Goal: Communication & Community: Answer question/provide support

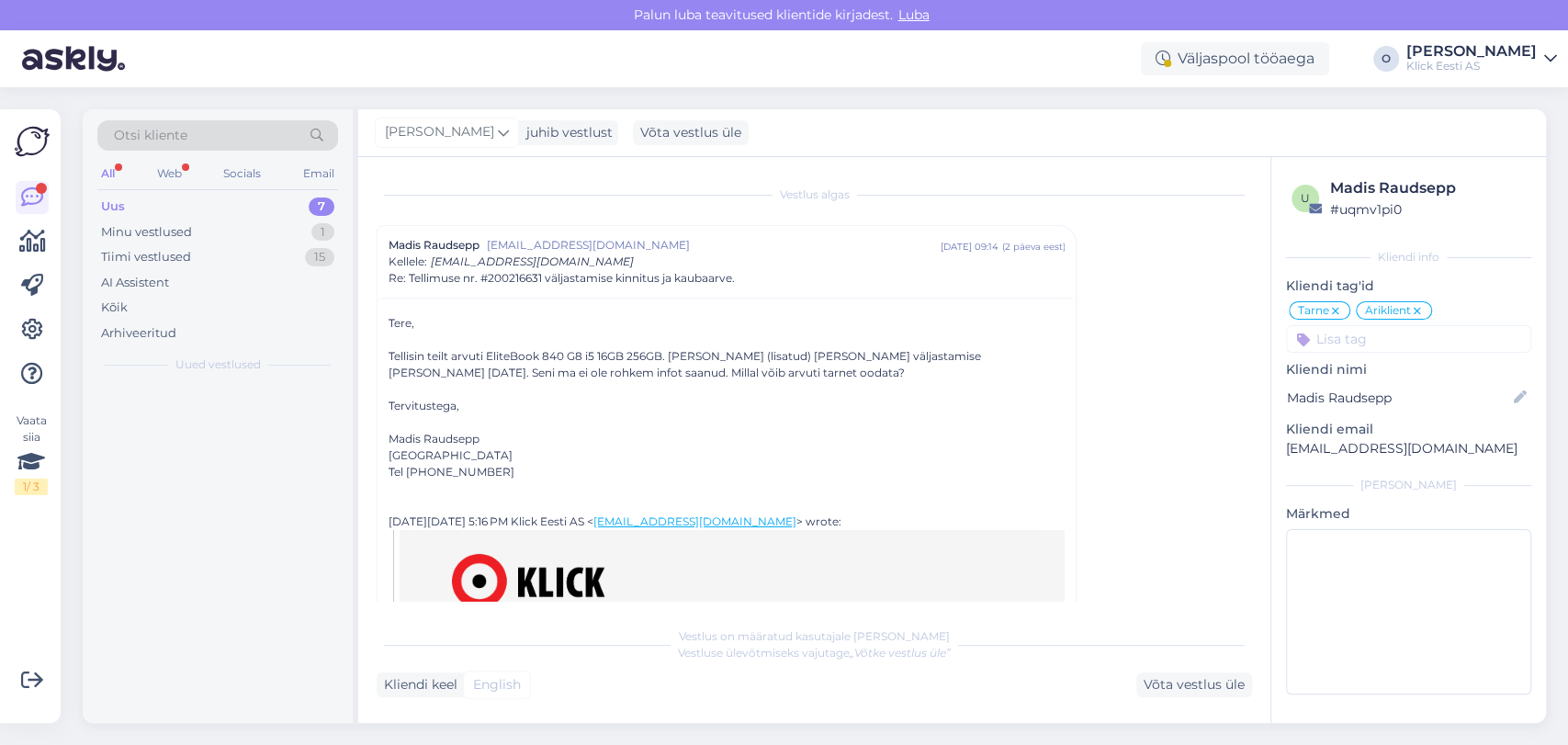
scroll to position [1122, 0]
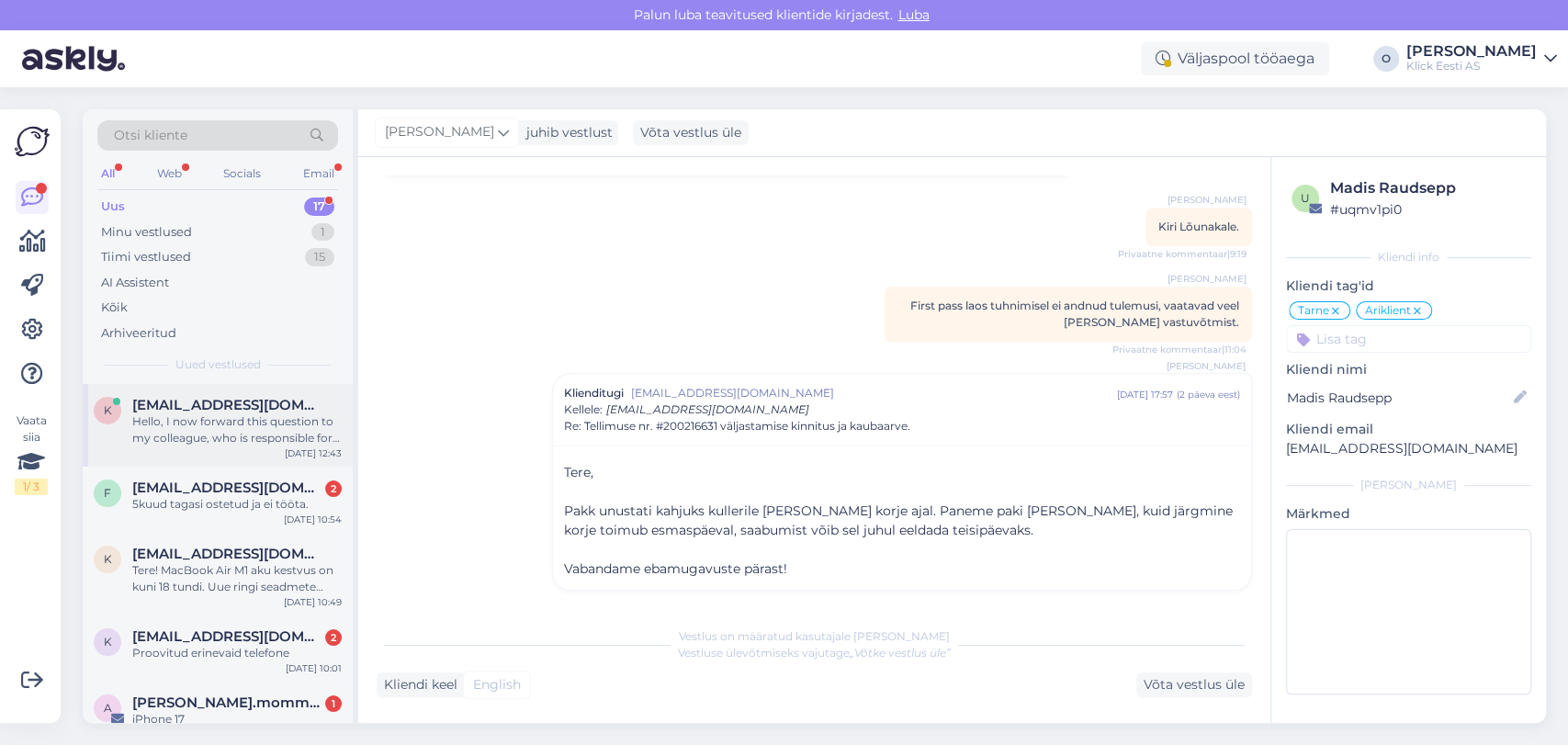
click at [219, 397] on span "[EMAIL_ADDRESS][DOMAIN_NAME]" at bounding box center [227, 406] width 192 height 17
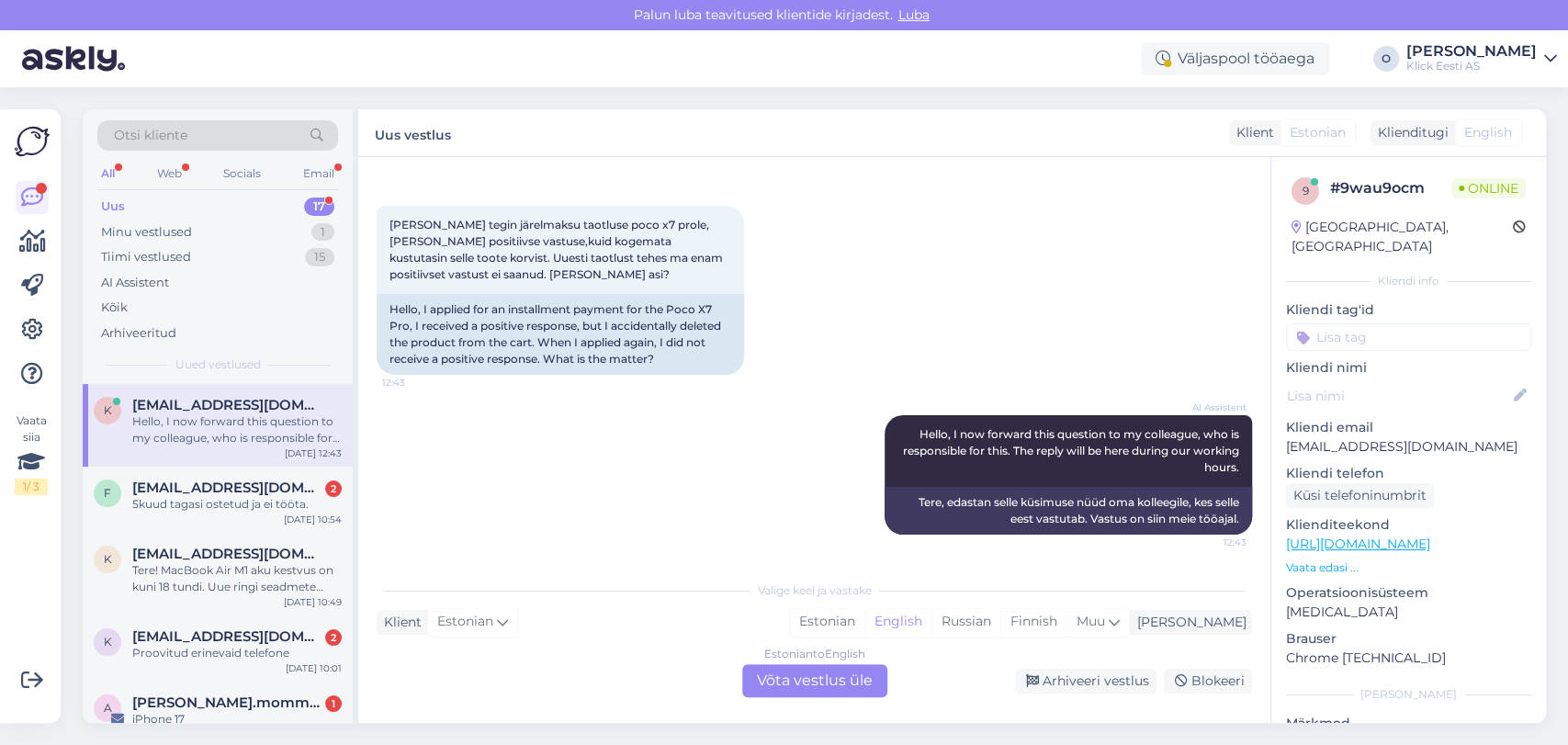
scroll to position [67, 0]
click at [205, 500] on div "5kuud tagasi ostetud ja ei tööta." at bounding box center [237, 505] width 209 height 17
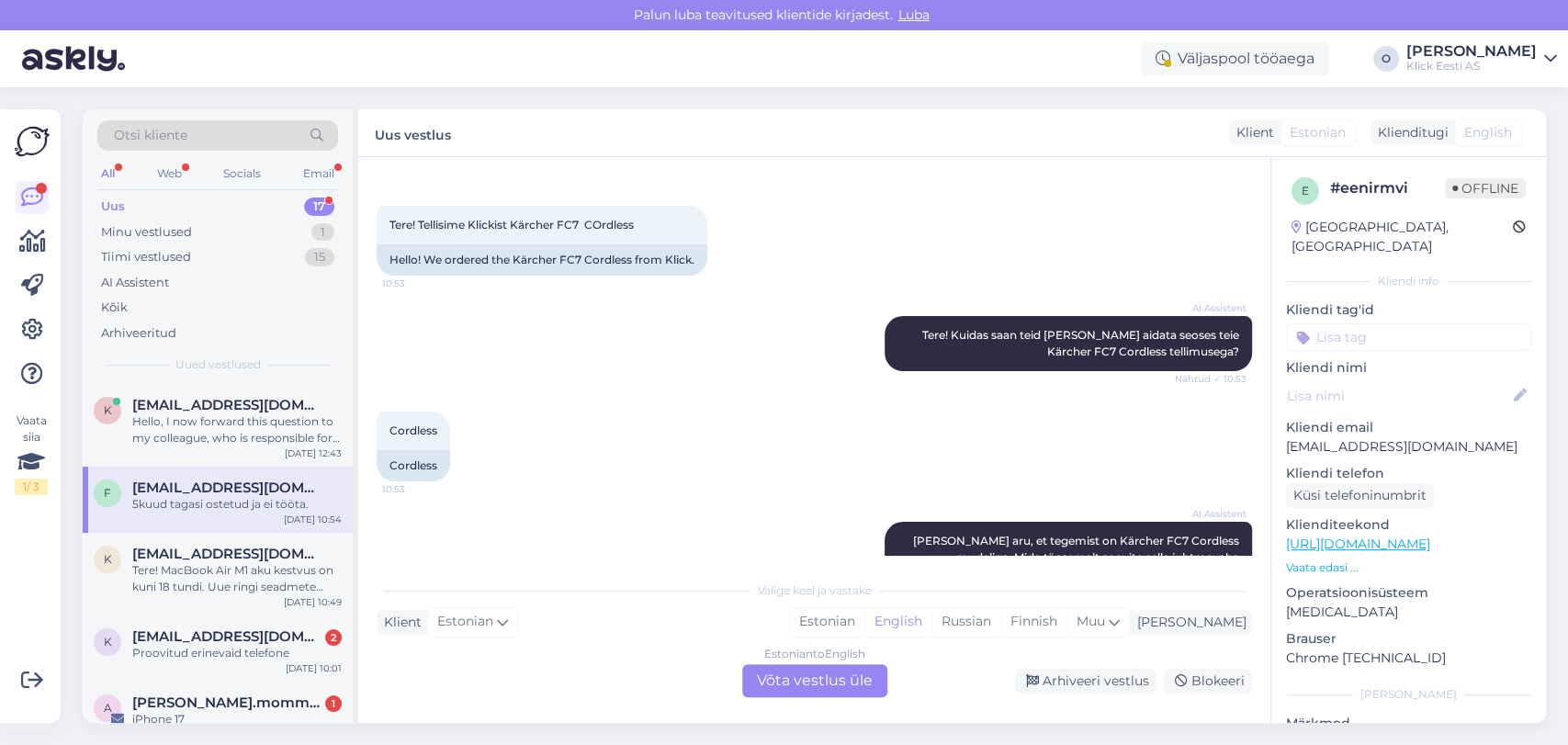
scroll to position [346, 0]
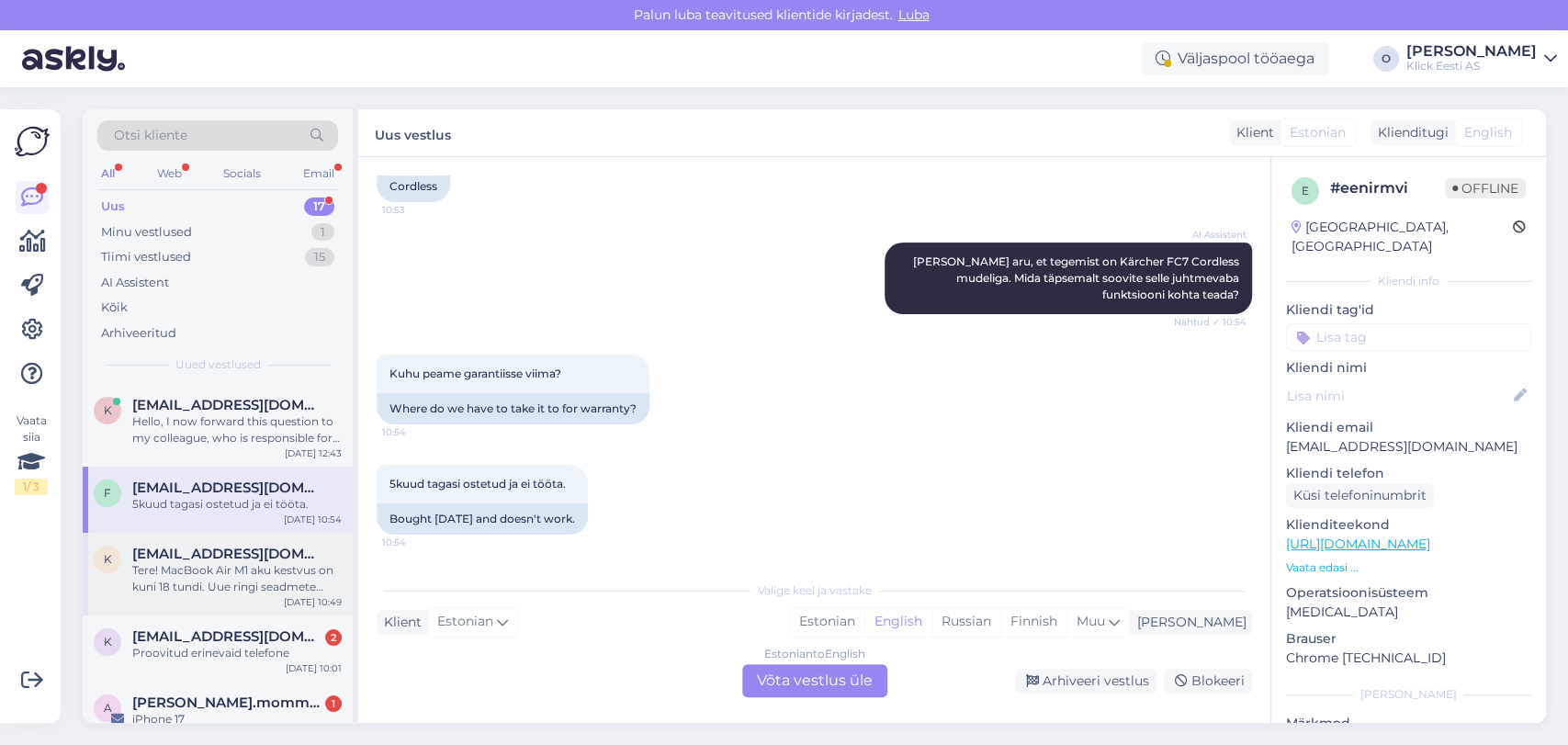
click at [198, 567] on div "Tere! MacBook Air M1 aku kestvus on kuni 18 tundi. Uue ringi seadmete akud on k…" at bounding box center [237, 578] width 209 height 33
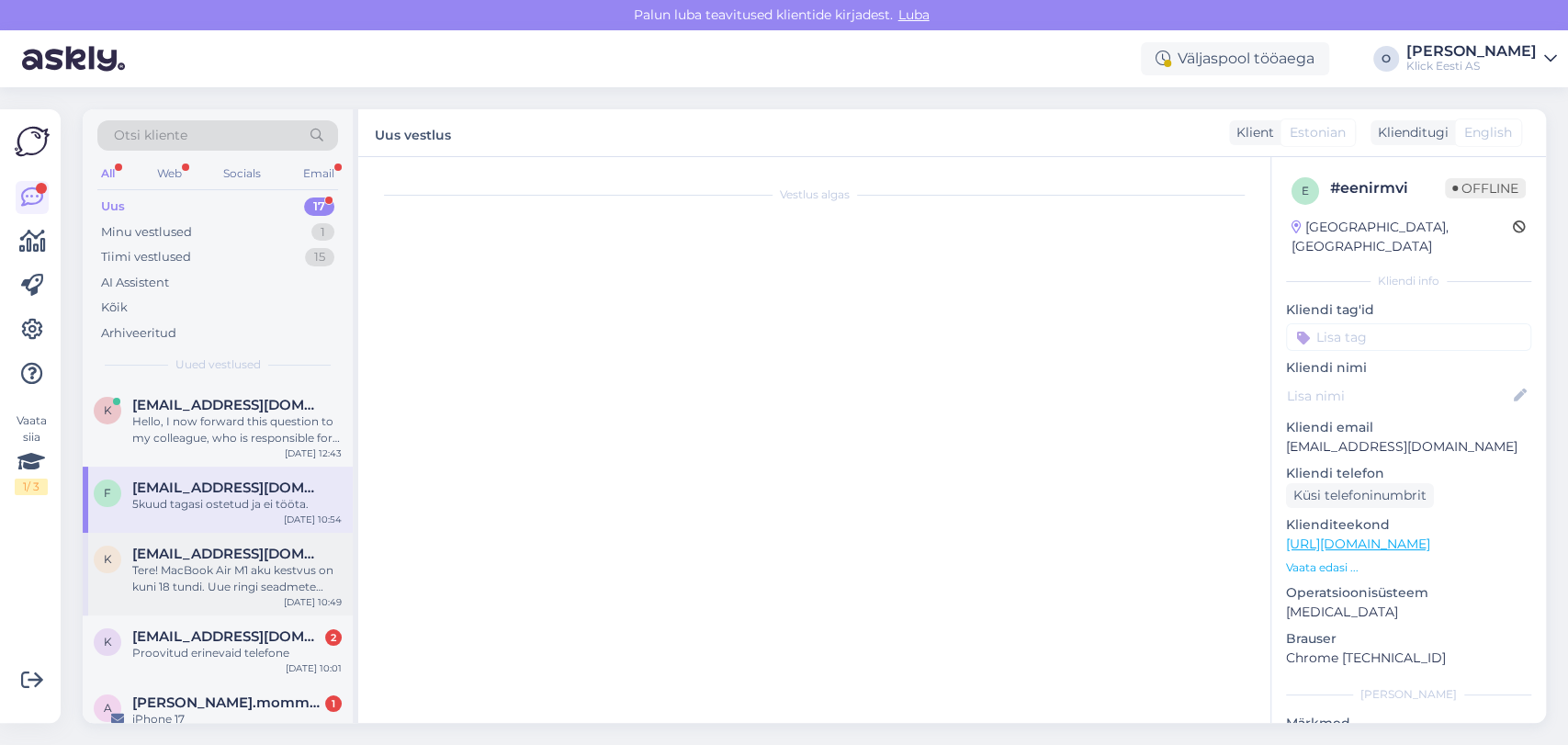
scroll to position [19, 0]
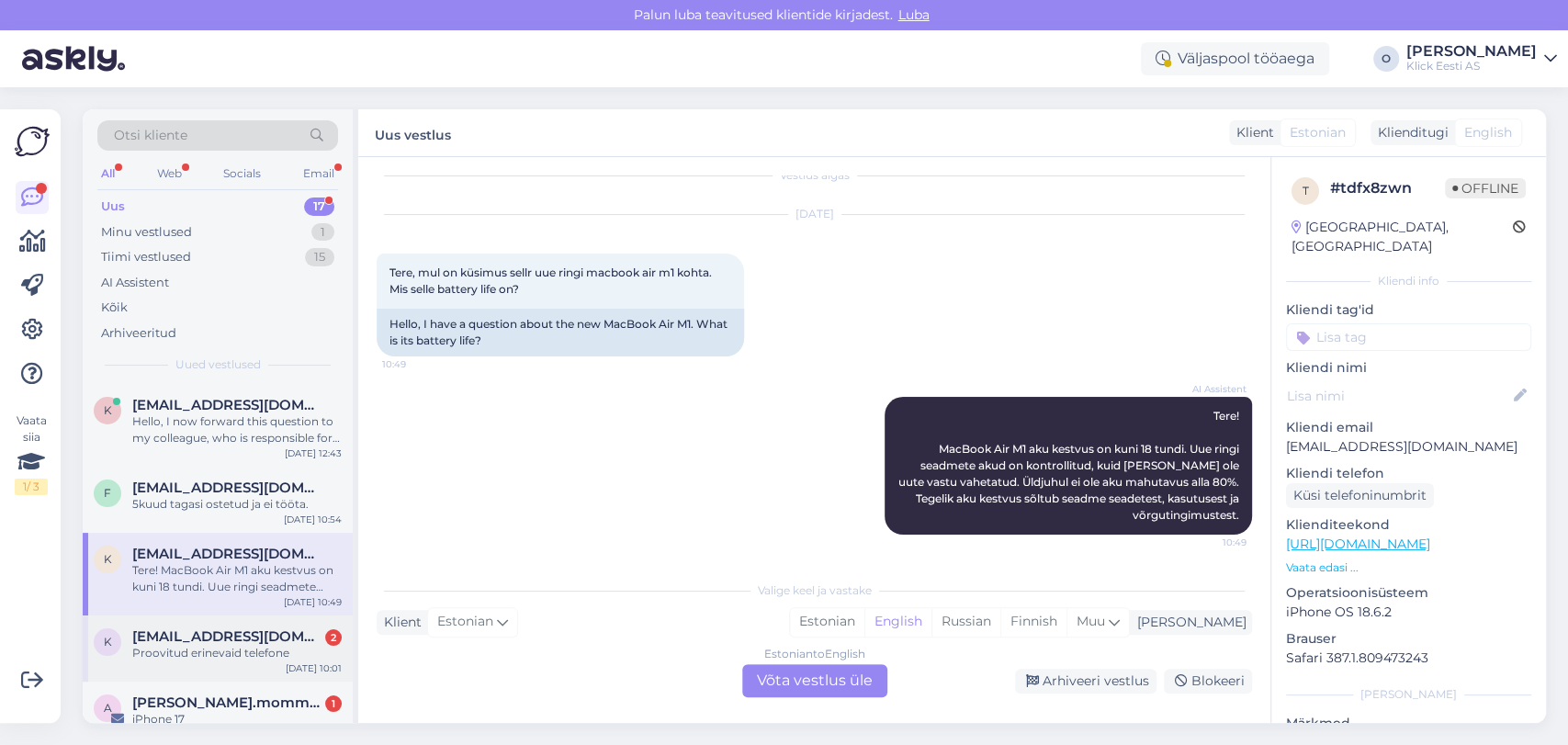
click at [193, 635] on span "[EMAIL_ADDRESS][DOMAIN_NAME]" at bounding box center [227, 637] width 192 height 17
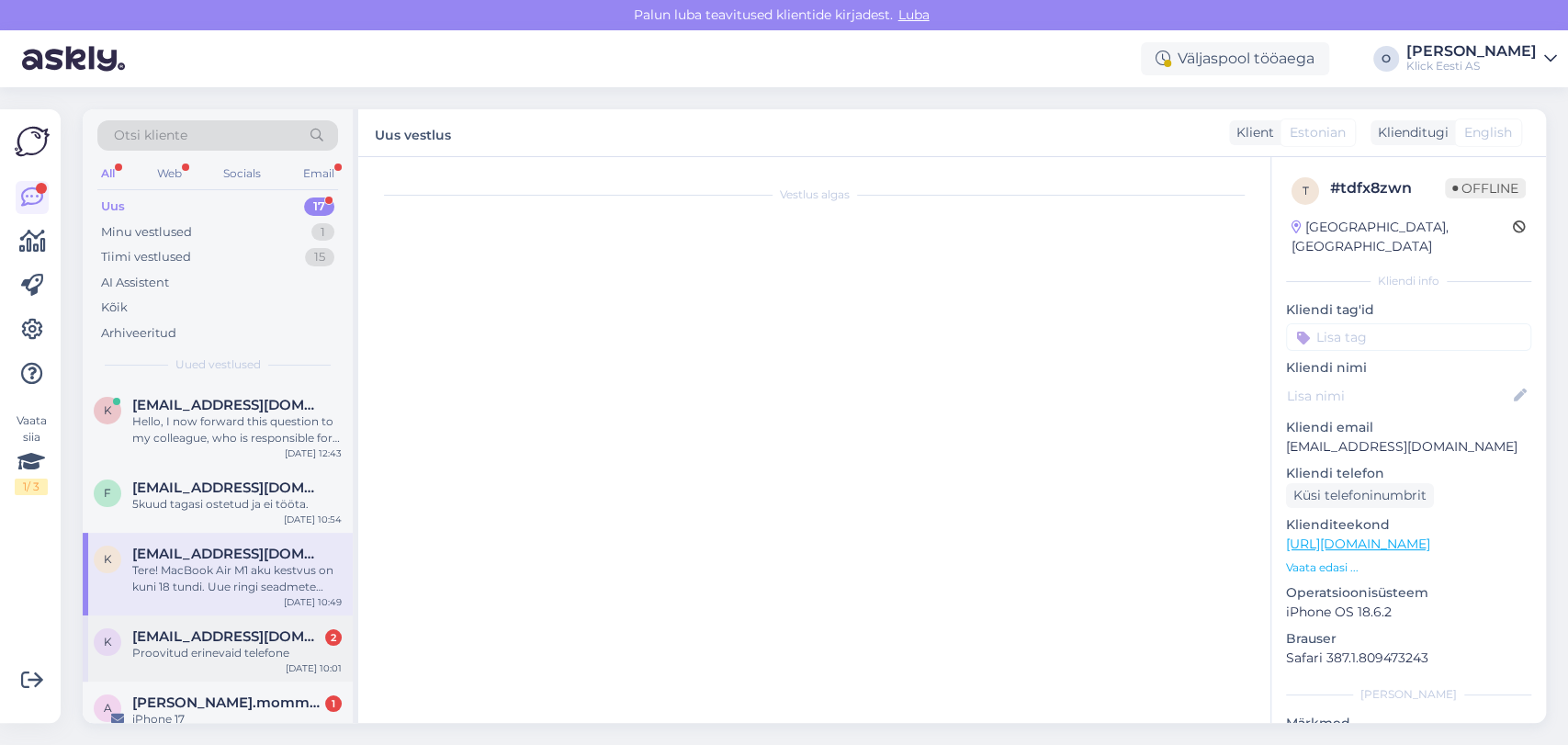
scroll to position [363, 0]
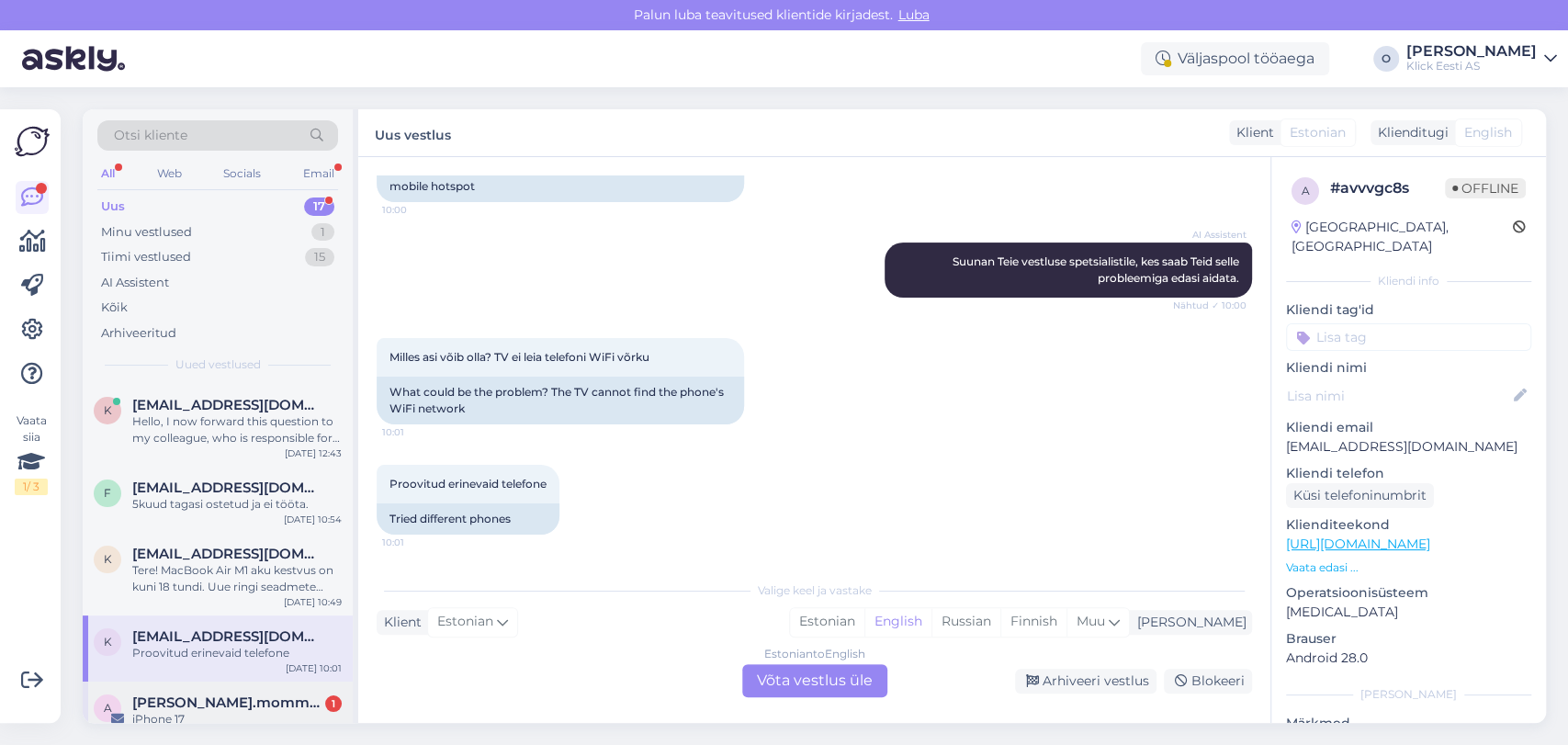
click at [189, 700] on span "[PERSON_NAME].mommeja via [EMAIL_ADDRESS][DOMAIN_NAME]" at bounding box center [227, 703] width 192 height 17
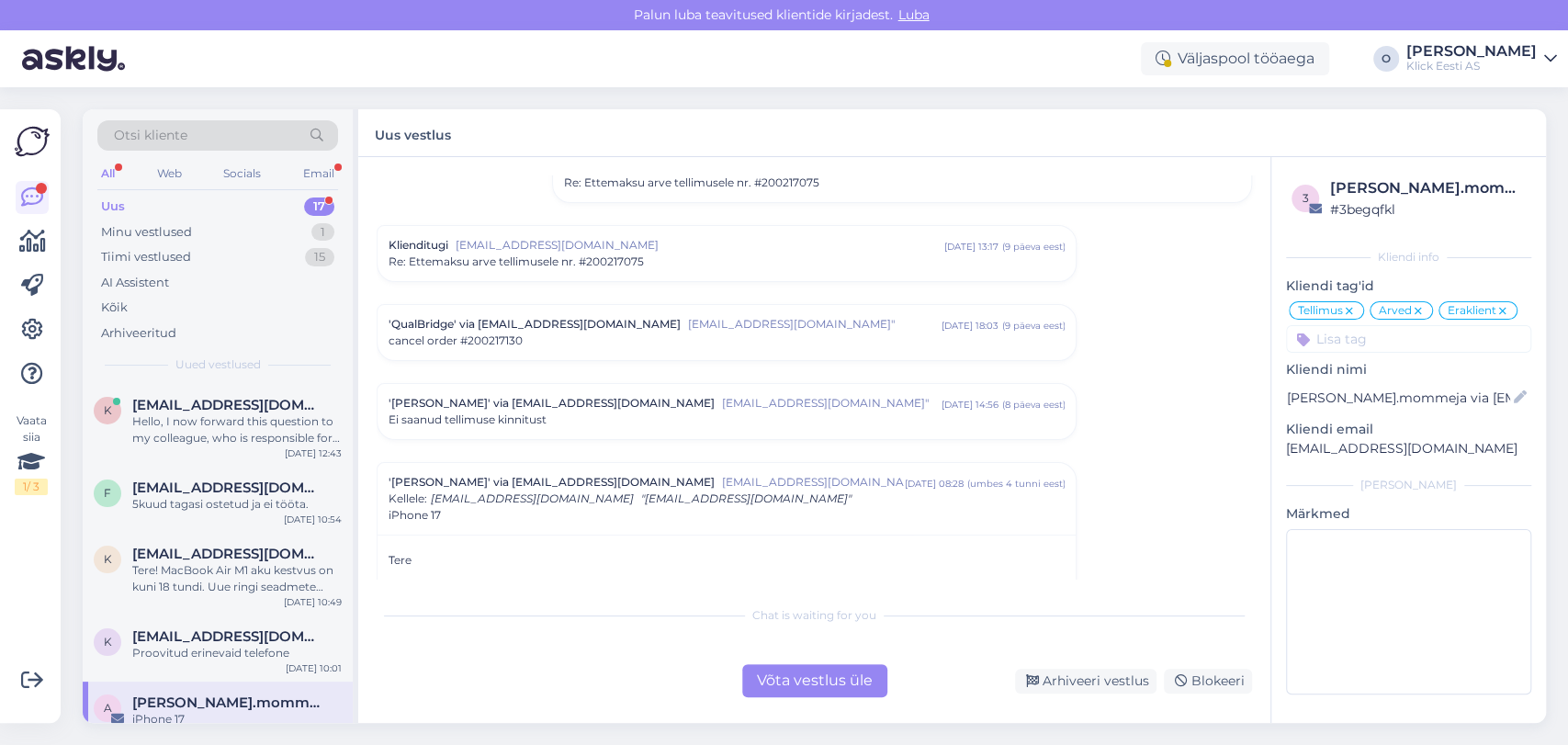
scroll to position [8427, 0]
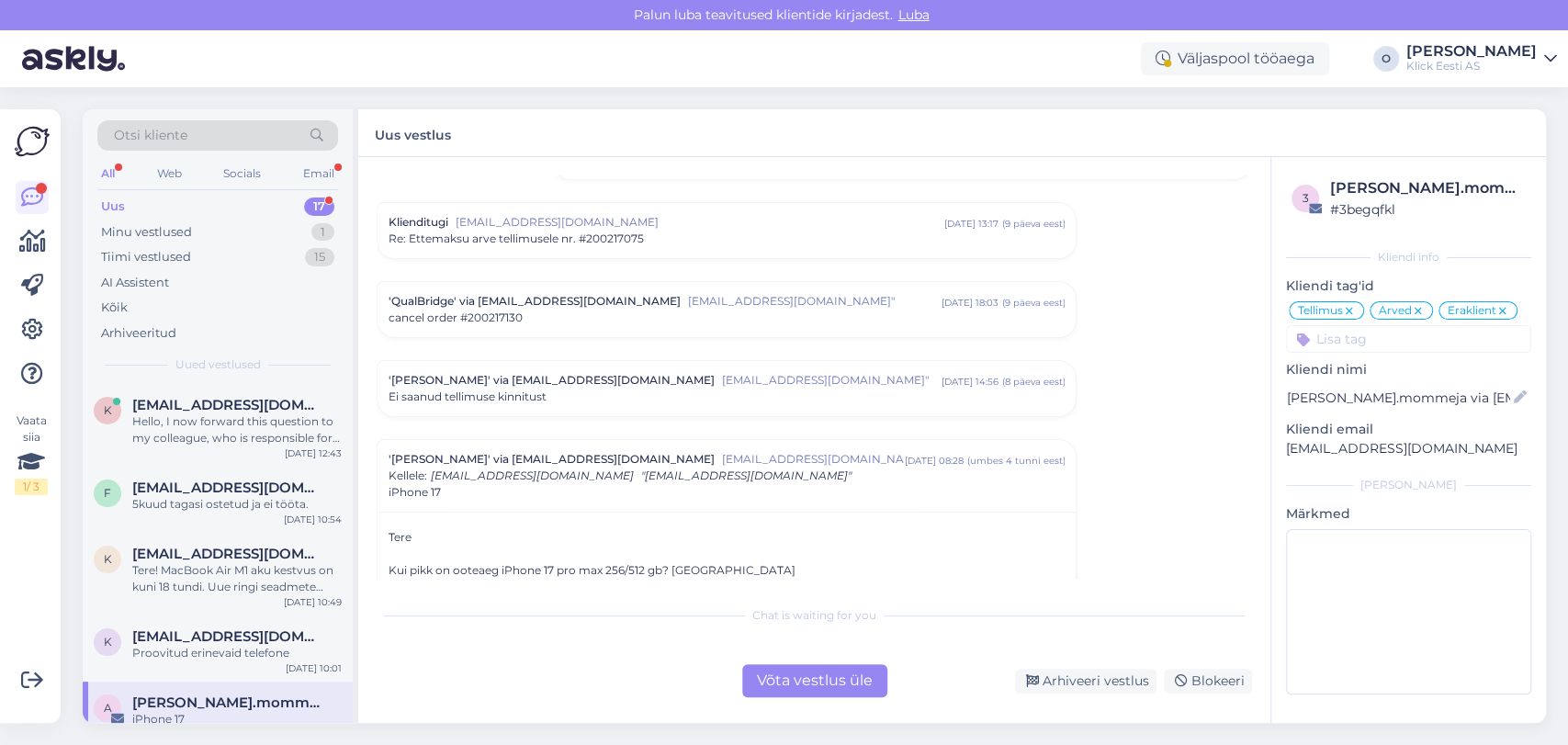
click at [221, 688] on div "a [PERSON_NAME].mommeja via [EMAIL_ADDRESS][DOMAIN_NAME] iPhone 17 Tellimus Arv…" at bounding box center [218, 725] width 270 height 88
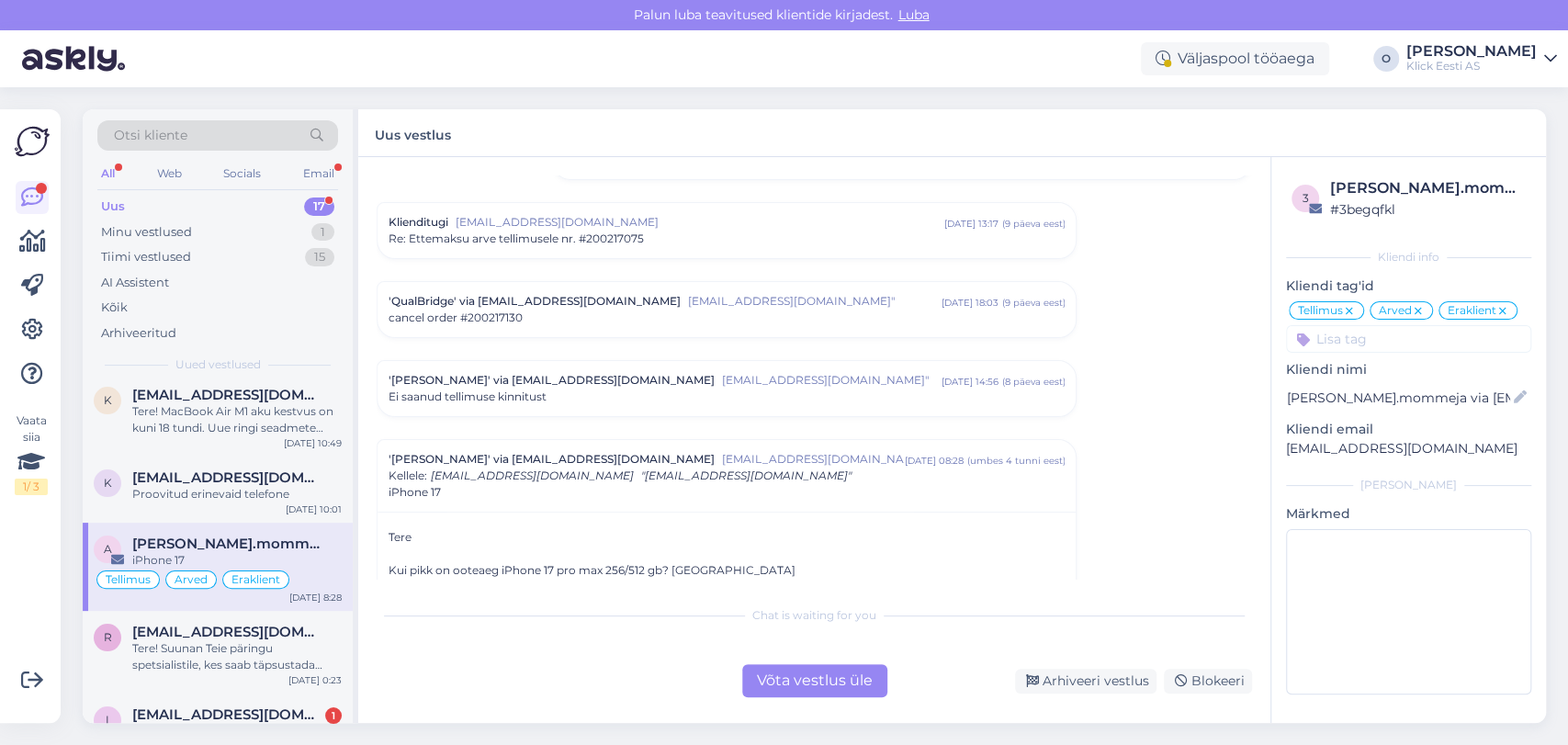
scroll to position [162, 0]
click at [218, 643] on div "Tere! Suunan Teie päringu spetsialistile, kes saab täpsustada toote tarneaega T…" at bounding box center [237, 653] width 209 height 33
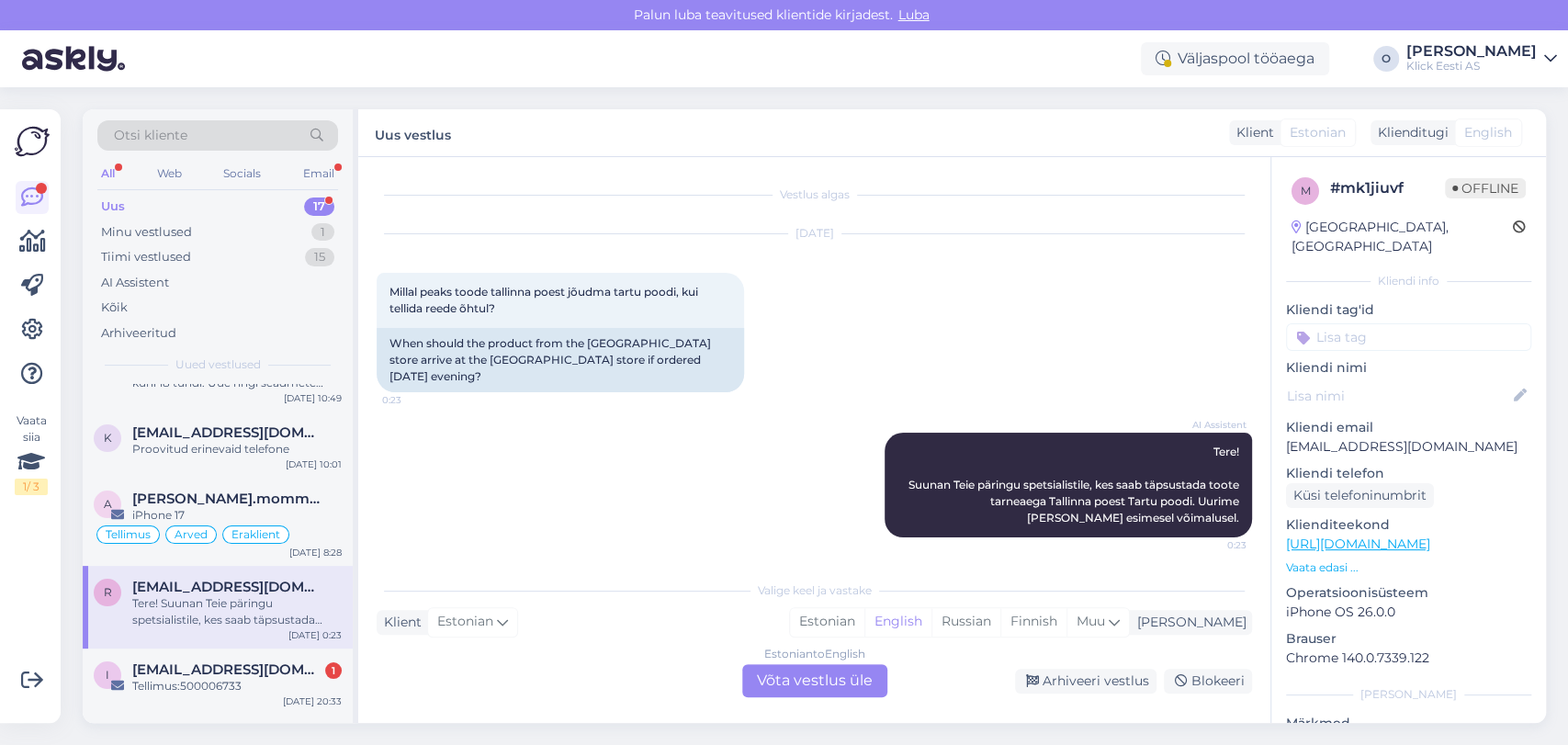
scroll to position [244, 0]
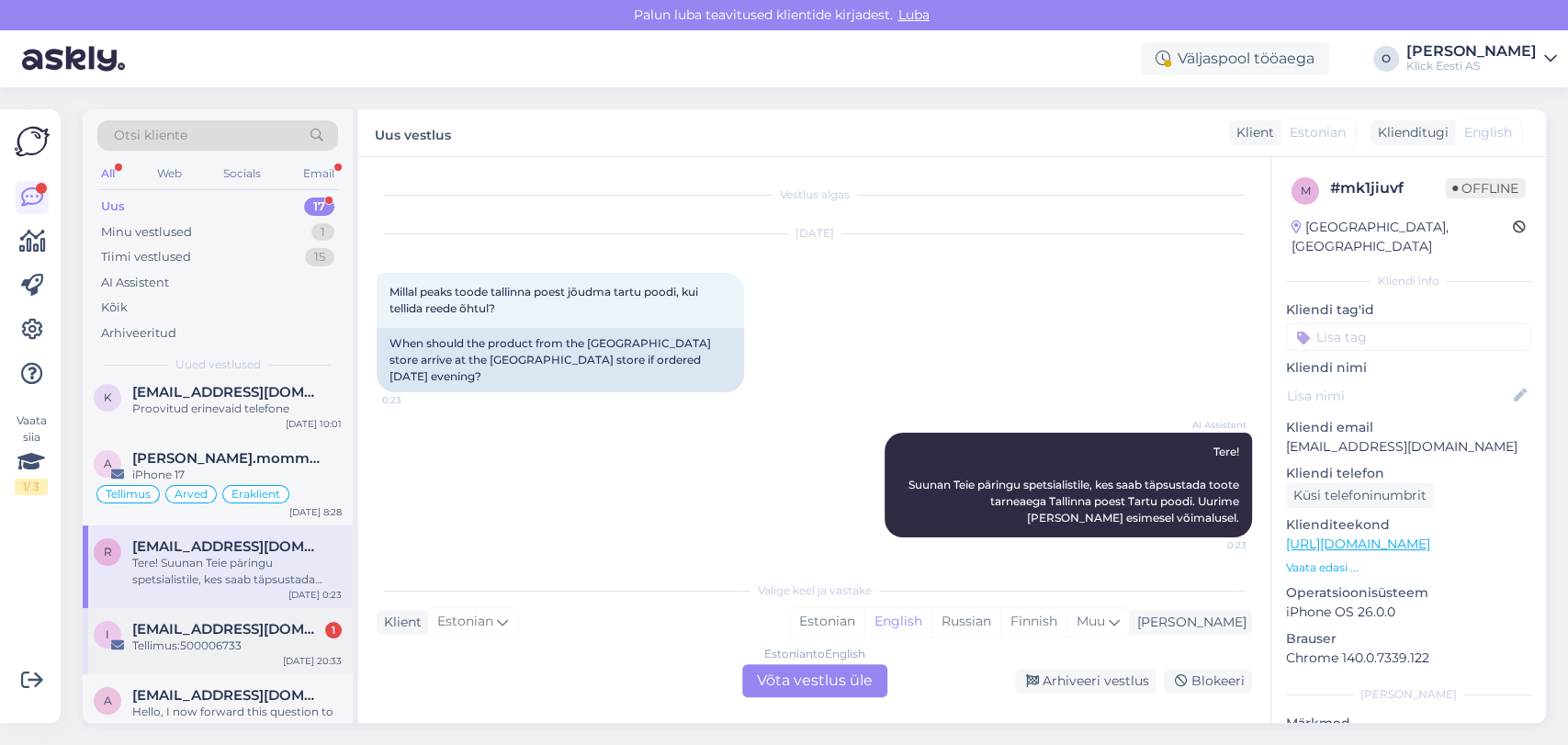
click at [195, 642] on div "Tellimus:500006733" at bounding box center [237, 646] width 209 height 17
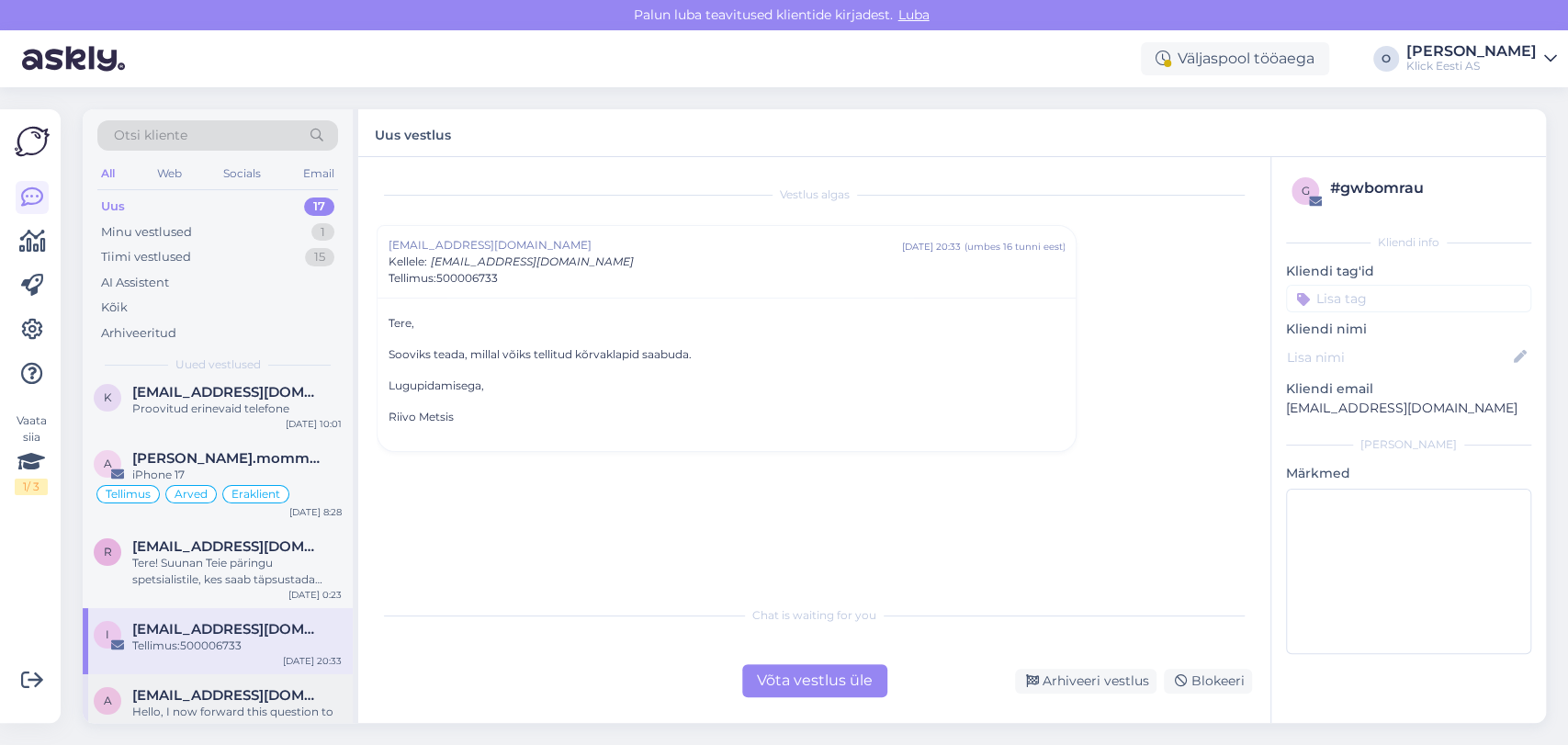
click at [178, 709] on div "Hello, I now forward this question to my colleague, who is responsible for this…" at bounding box center [237, 720] width 209 height 33
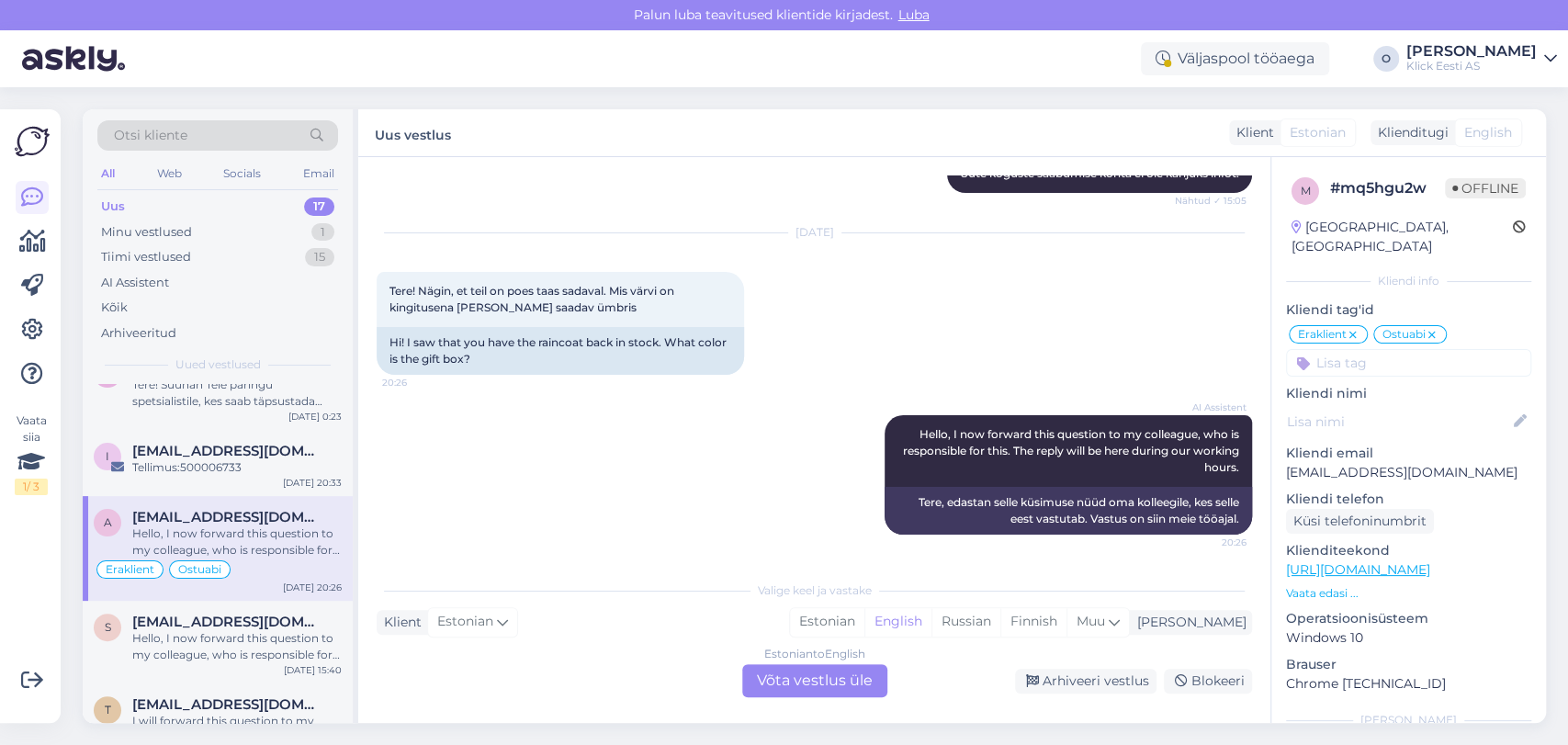
scroll to position [448, 0]
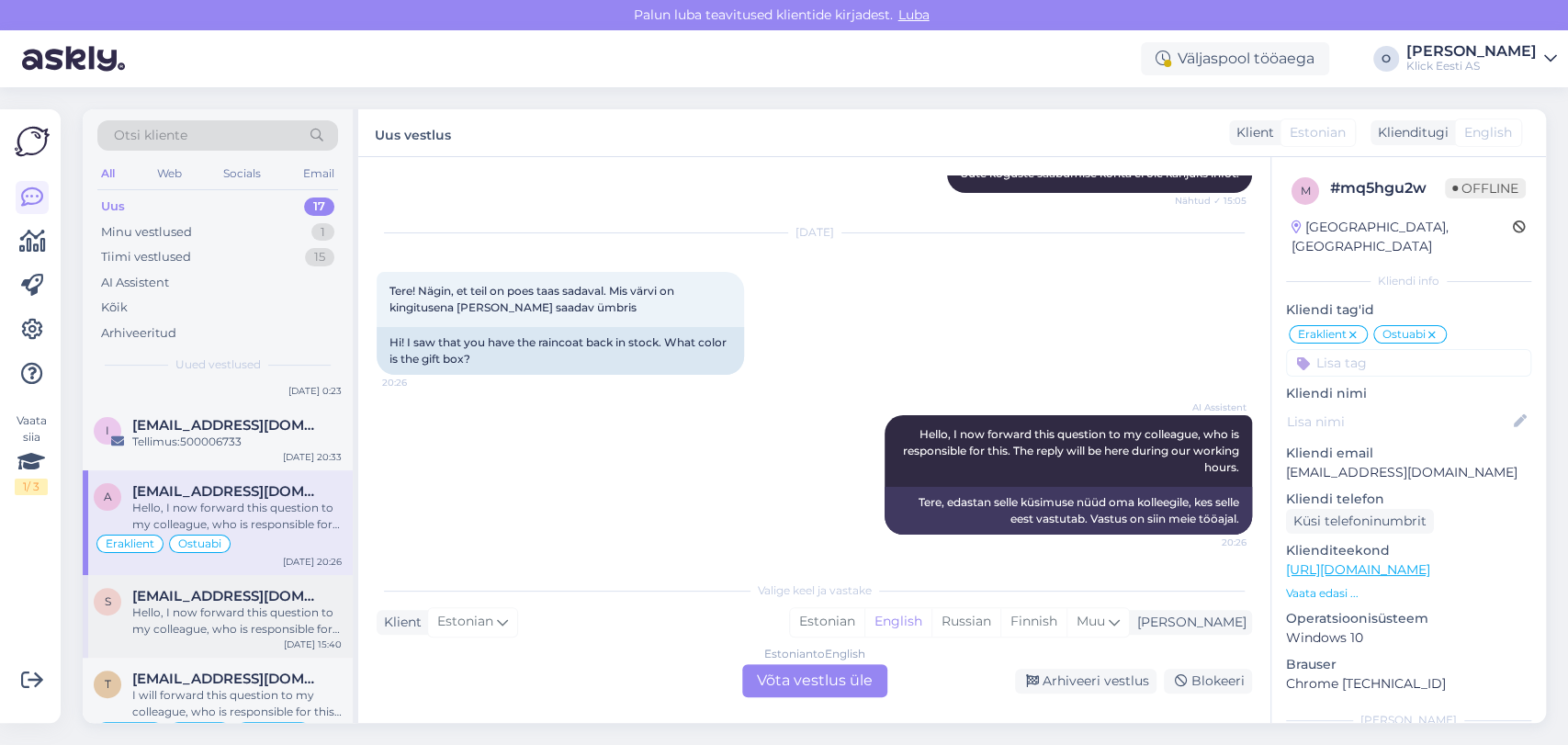
click at [222, 576] on div "s [PERSON_NAME][EMAIL_ADDRESS][DOMAIN_NAME] Hello, I now forward this question …" at bounding box center [218, 617] width 270 height 83
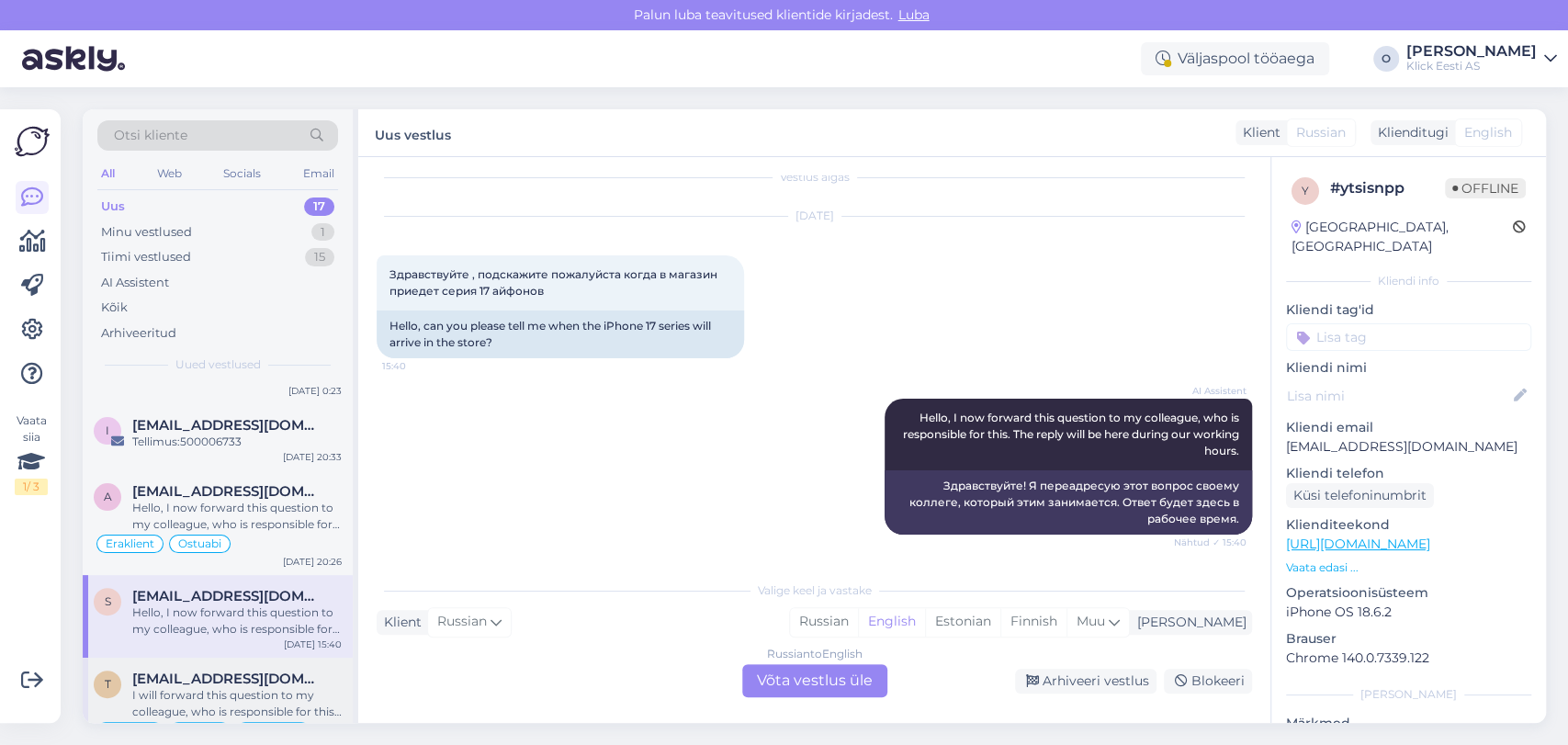
click at [216, 671] on span "[EMAIL_ADDRESS][DOMAIN_NAME]" at bounding box center [227, 679] width 192 height 17
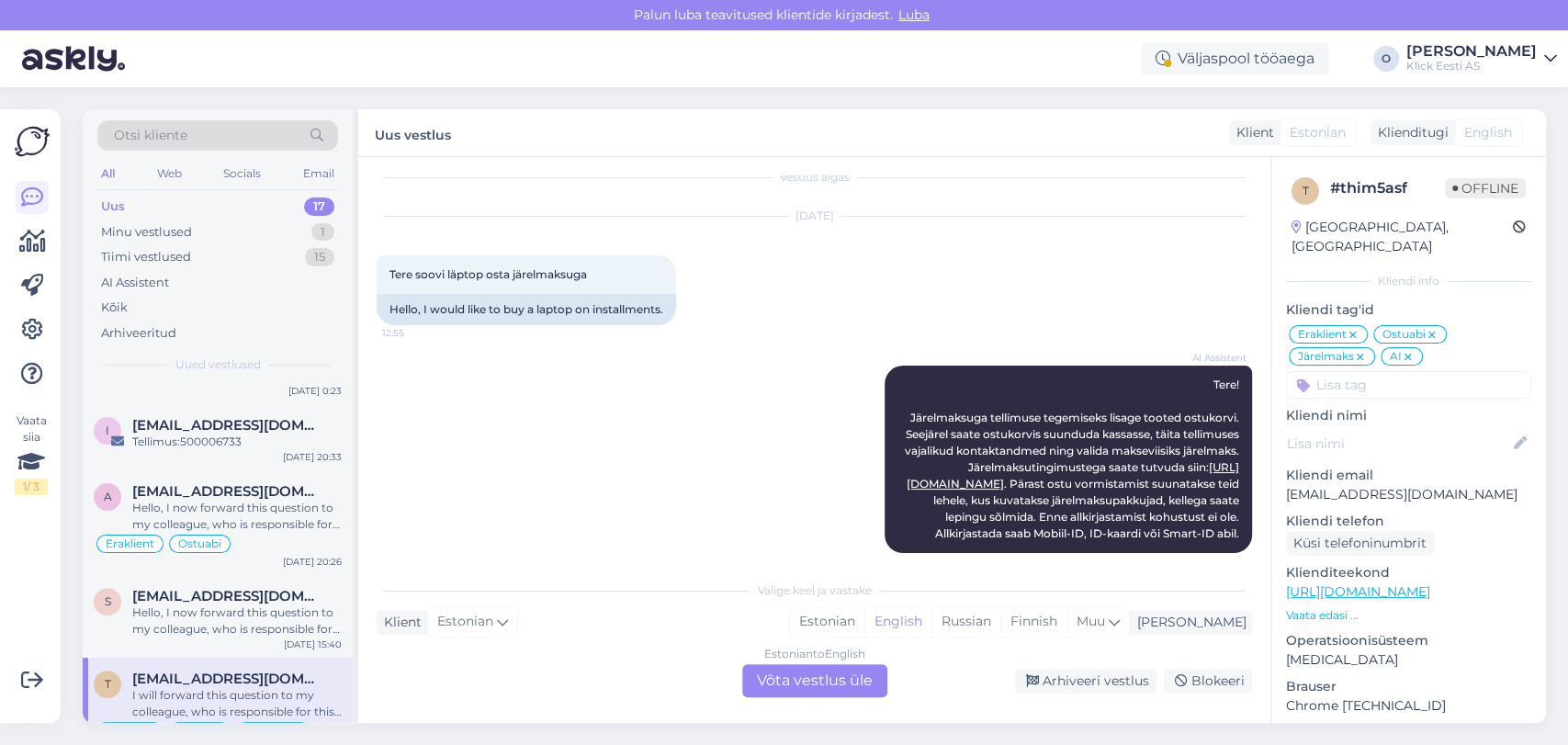
scroll to position [1143, 0]
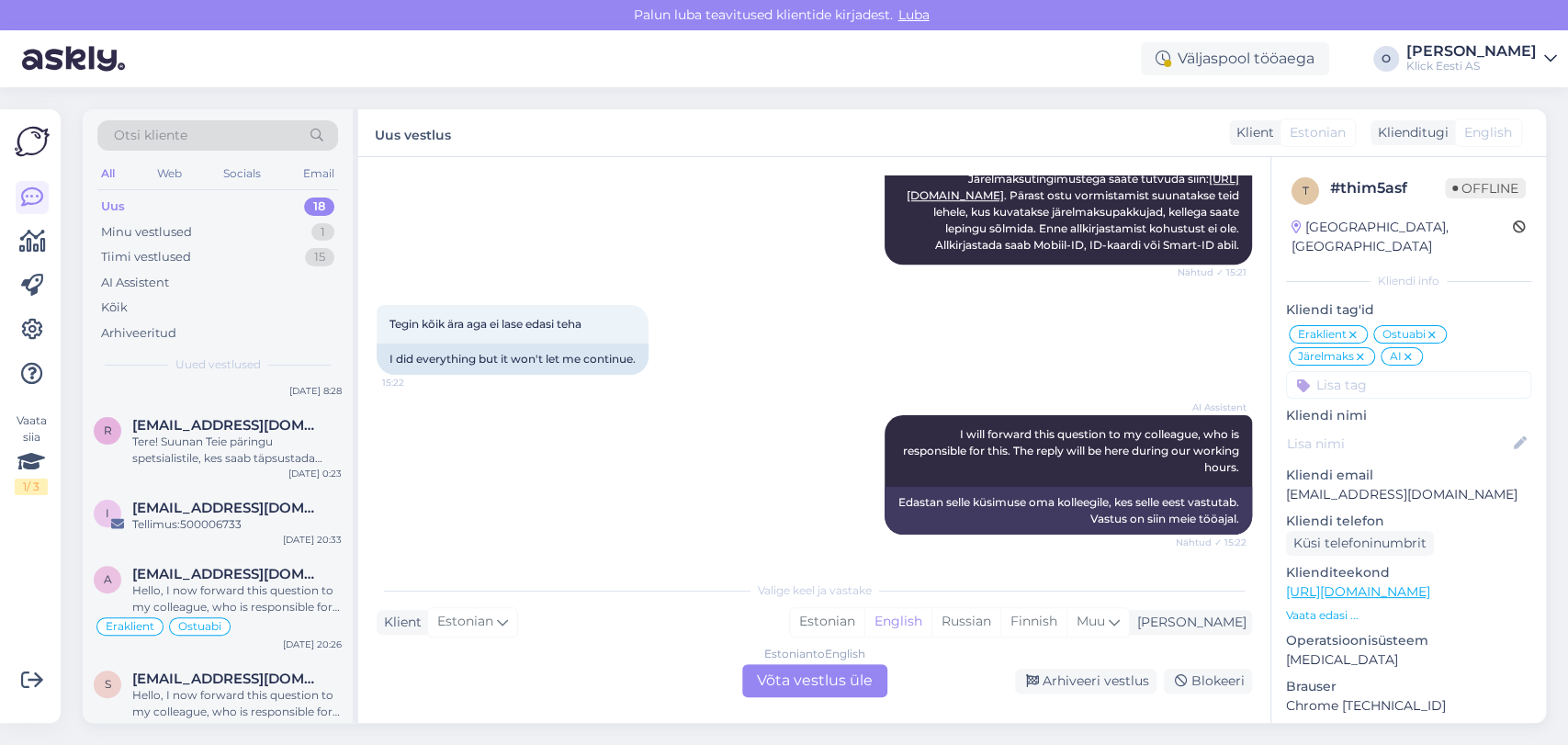
click at [249, 198] on div "Uus 18" at bounding box center [217, 206] width 241 height 25
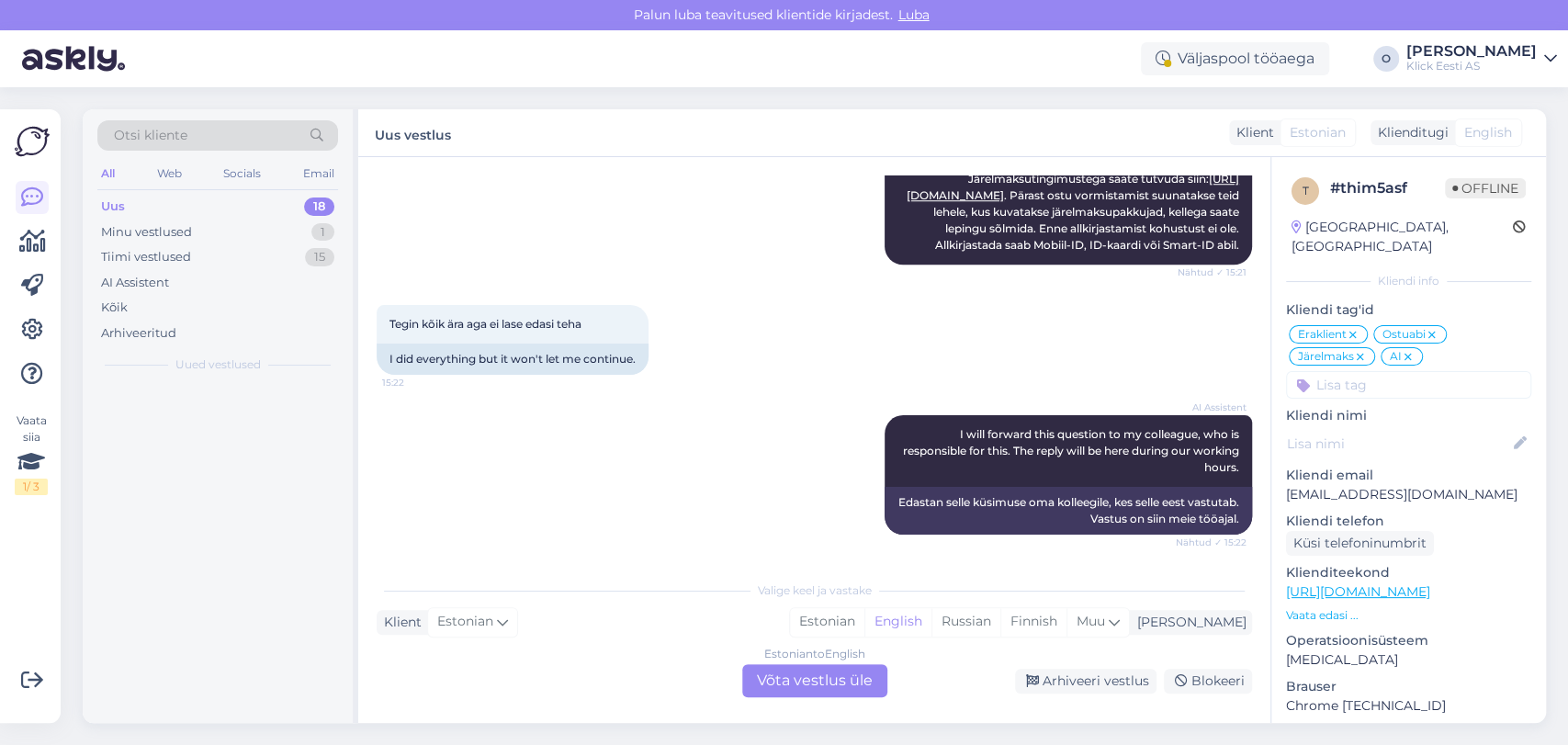
scroll to position [0, 0]
click at [249, 198] on div "Uus 18" at bounding box center [217, 206] width 241 height 25
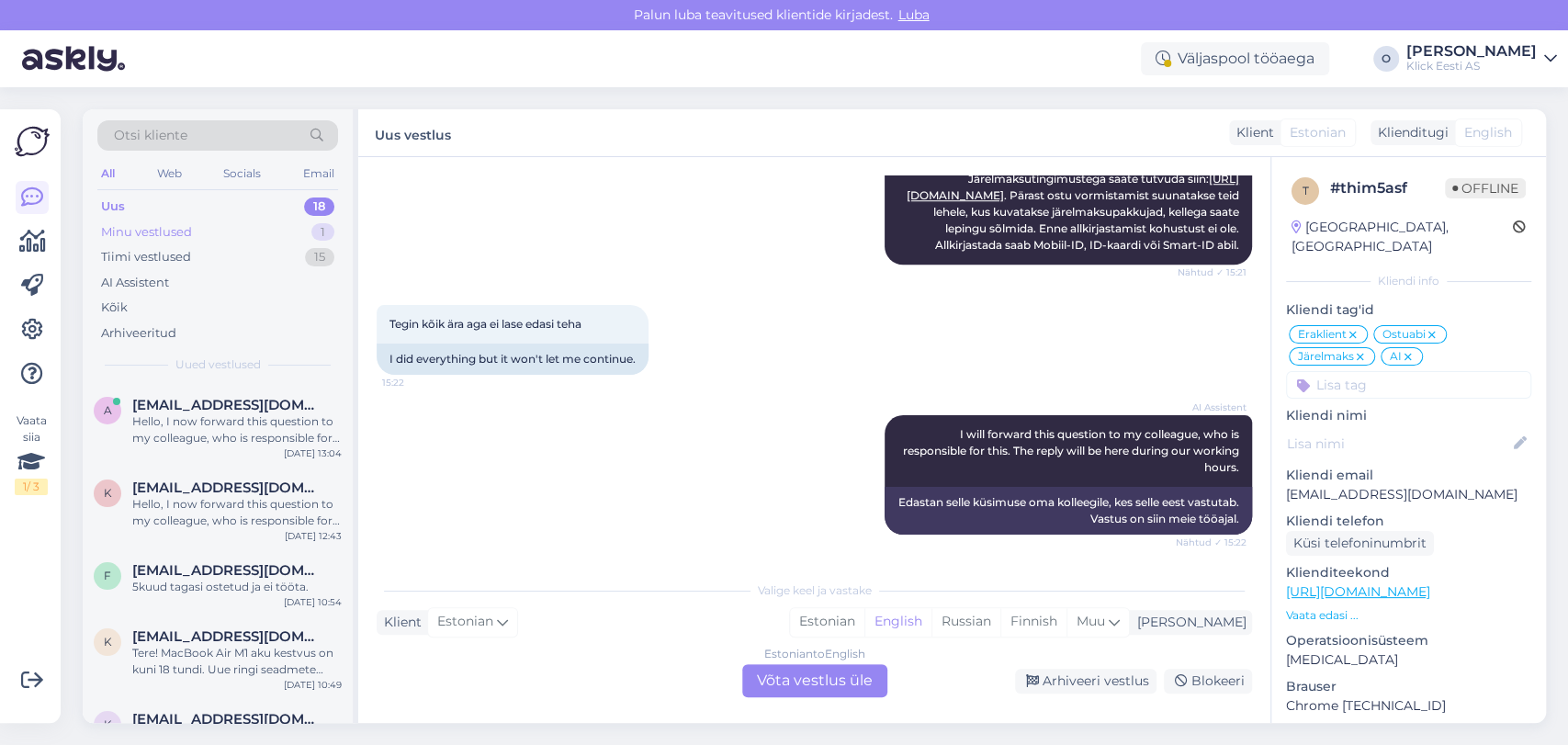
click at [192, 237] on div "Minu vestlused 1" at bounding box center [217, 232] width 241 height 25
